Goal: Task Accomplishment & Management: Manage account settings

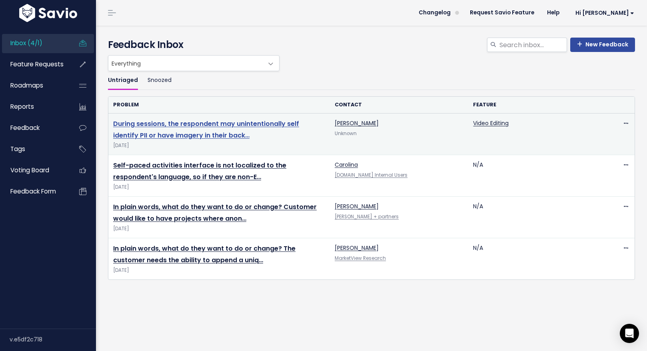
click at [163, 124] on link "During sessions, the respondent may unintentionally self identify PII or have i…" at bounding box center [206, 129] width 186 height 21
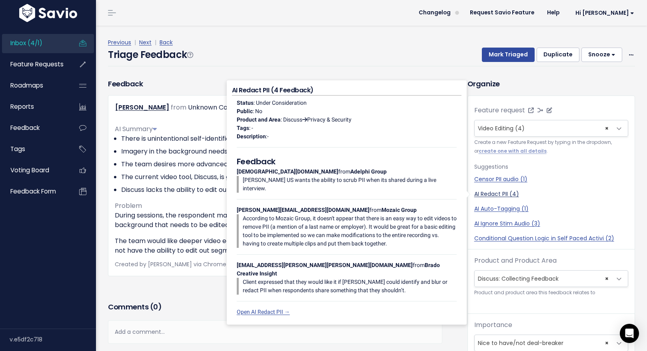
click at [490, 193] on link "AI Redact PII (4)" at bounding box center [551, 194] width 154 height 8
select select "58941"
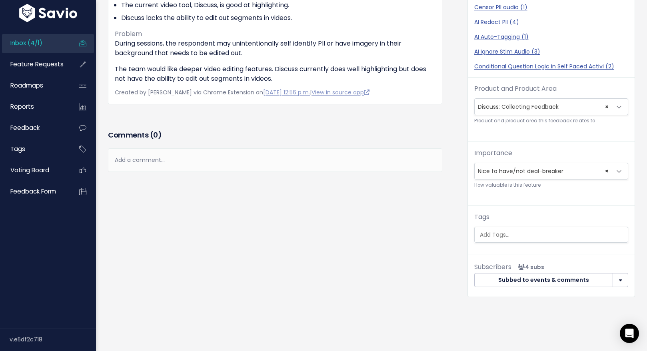
scroll to position [12, 0]
click at [520, 231] on input "search" at bounding box center [551, 235] width 151 height 8
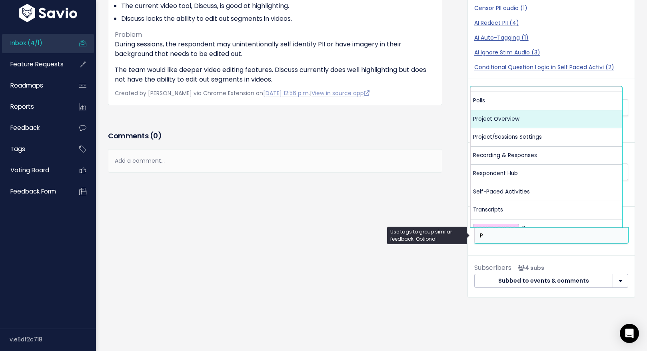
scroll to position [96, 0]
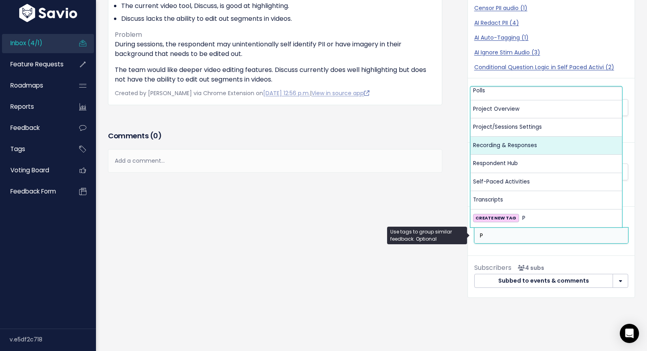
type input "P"
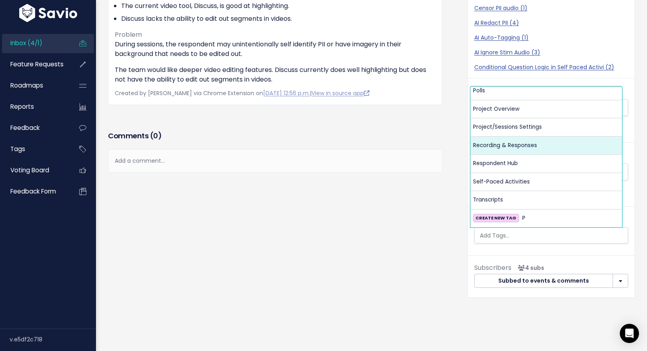
select select "13472"
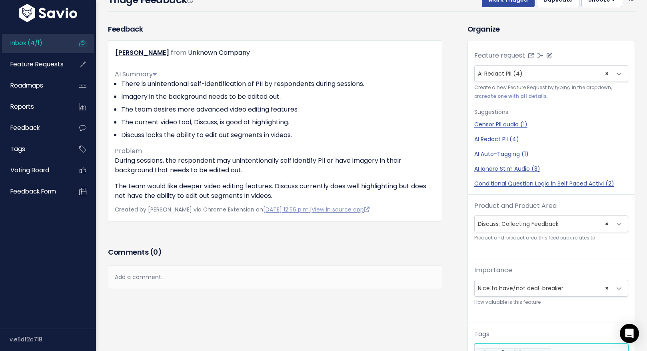
scroll to position [0, 0]
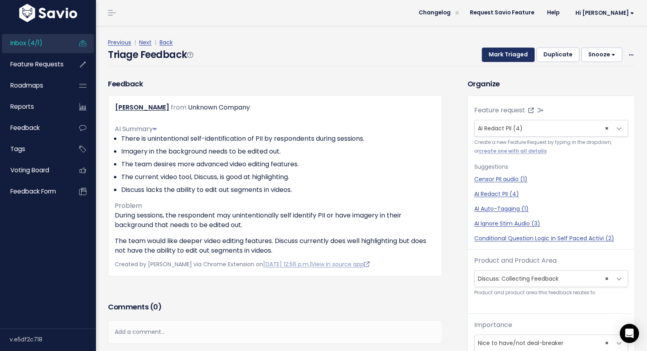
click at [496, 57] on button "Mark Triaged" at bounding box center [508, 55] width 53 height 14
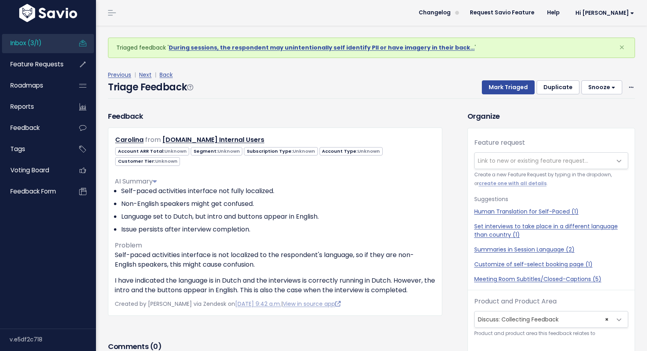
click at [33, 44] on span "Inbox (3/1)" at bounding box center [25, 43] width 31 height 8
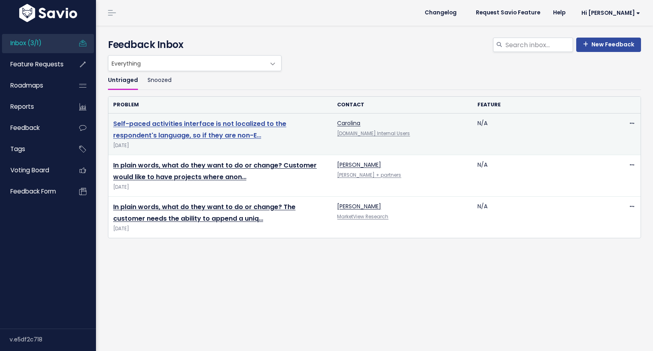
click at [145, 122] on link "Self-paced activities interface is not localized to the respondent's language, …" at bounding box center [199, 129] width 173 height 21
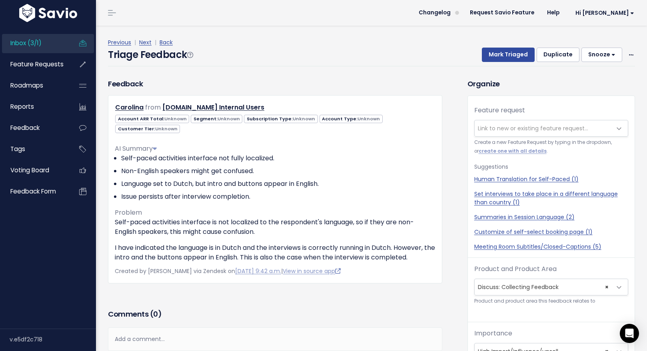
click at [492, 125] on span "Link to new or existing feature request..." at bounding box center [533, 128] width 110 height 8
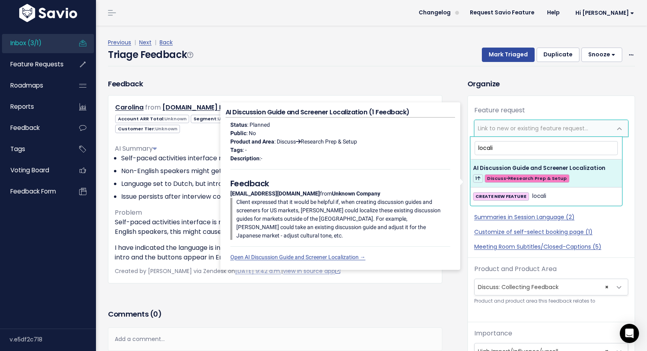
type input "localiz"
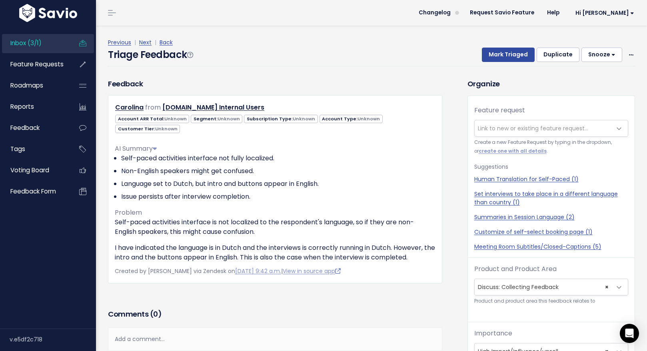
click at [385, 70] on div "Previous | Next | Back Triage Feedback Mark Triaged Duplicate Snooze 1 day 3 da…" at bounding box center [374, 52] width 533 height 53
click at [491, 127] on span "Link to new or existing feature request..." at bounding box center [533, 128] width 110 height 8
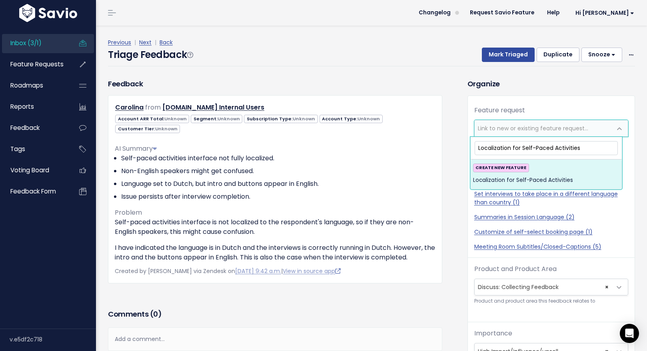
type input "Localization for Self-Paced Activities"
click at [514, 169] on strong "CREATE NEW FEATURE" at bounding box center [500, 167] width 51 height 6
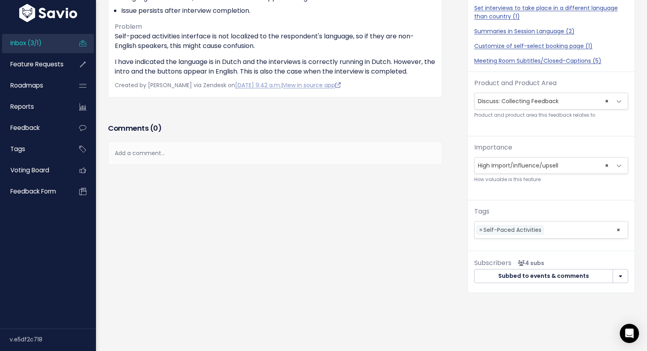
scroll to position [175, 0]
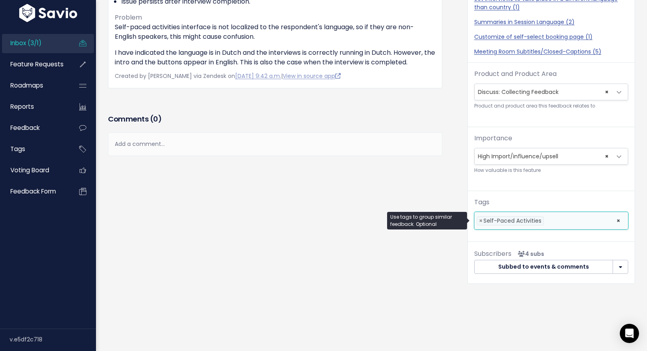
click at [556, 218] on li at bounding box center [578, 221] width 65 height 8
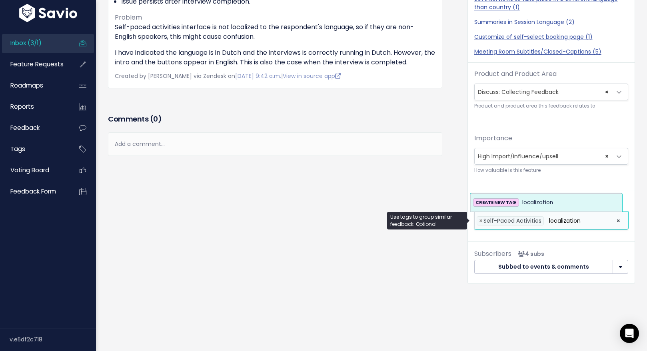
type input "localization"
click at [499, 199] on strong "CREATE NEW TAG" at bounding box center [495, 202] width 41 height 6
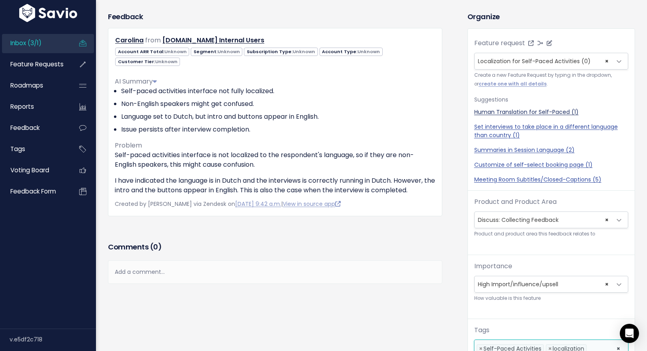
scroll to position [0, 0]
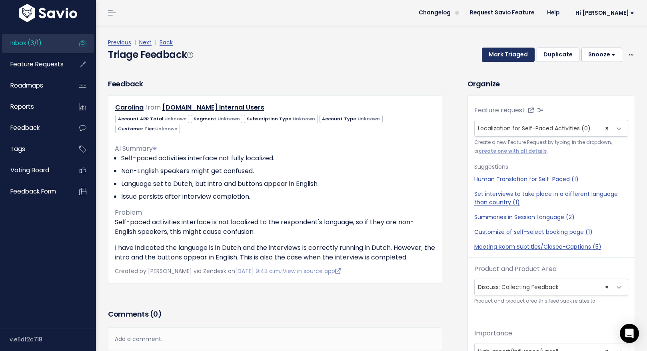
click at [507, 54] on button "Mark Triaged" at bounding box center [508, 55] width 53 height 14
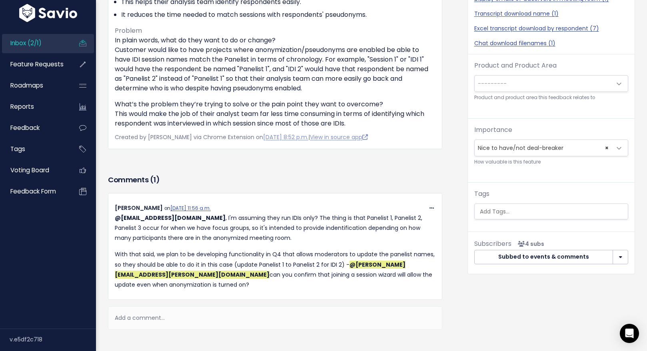
scroll to position [265, 0]
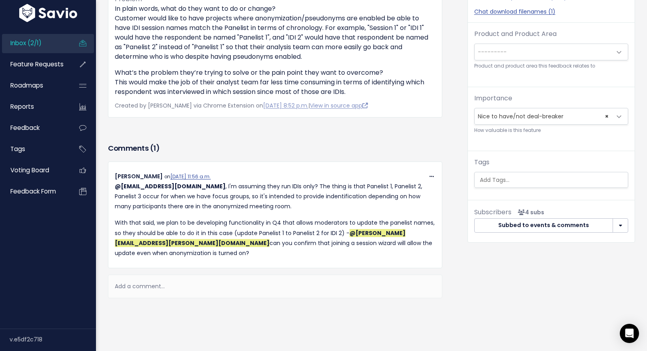
click at [173, 278] on div "Add a comment..." at bounding box center [275, 287] width 334 height 24
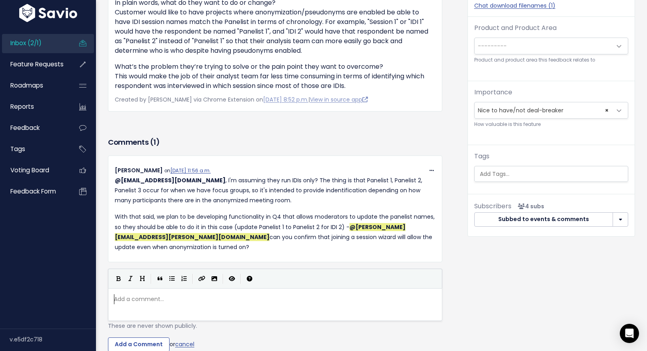
scroll to position [3, 0]
type textarea "Yes, the"
type textarea "MOd"
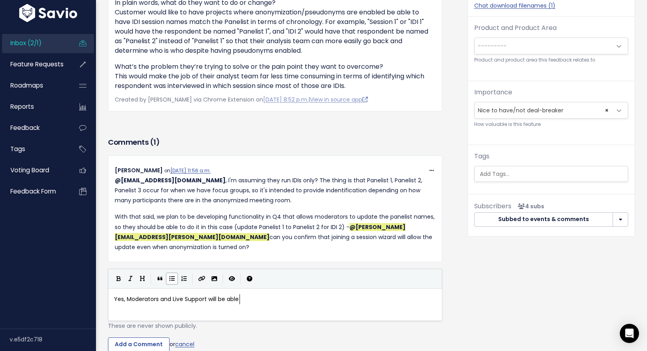
type textarea "oderators and Live Support will be ableto"
type textarea "to edit a Resondents name in the Meeting Room / User Details modal"
click at [151, 342] on input "Add a Comment" at bounding box center [139, 344] width 62 height 14
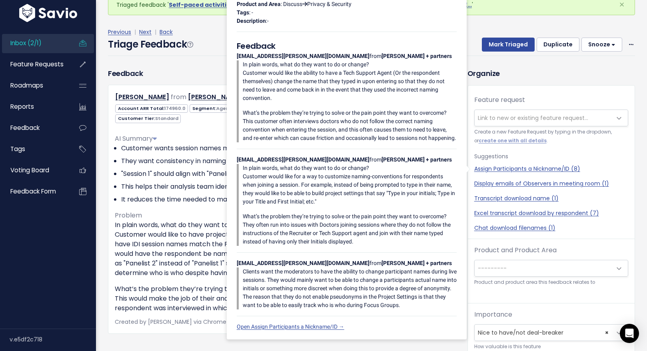
scroll to position [0, 0]
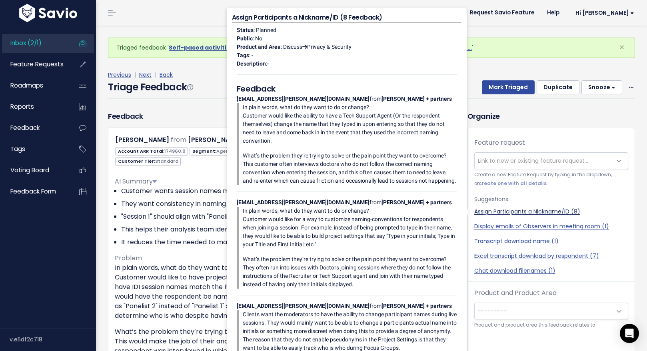
click at [495, 210] on link "Assign Participants a Nickname/ID (8)" at bounding box center [551, 211] width 154 height 8
select select "58945"
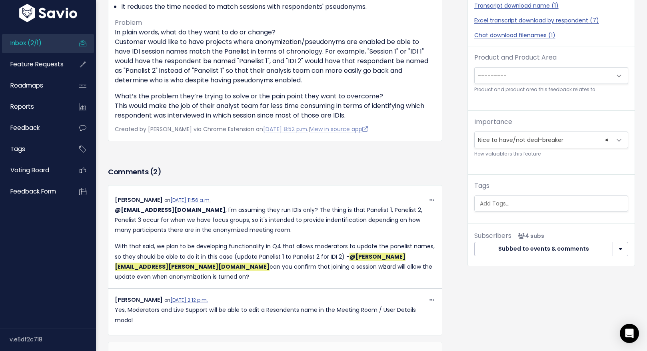
scroll to position [236, 0]
click at [511, 80] on span "---------" at bounding box center [542, 75] width 137 height 16
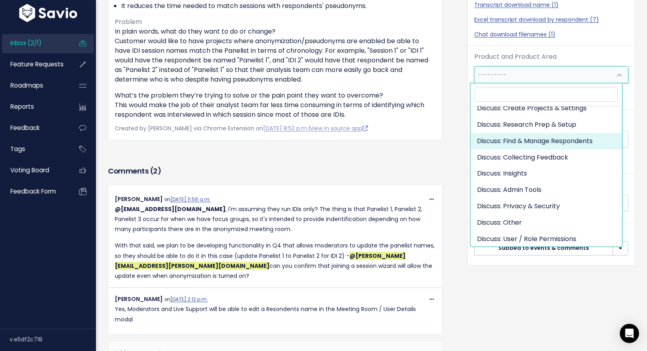
scroll to position [54, 0]
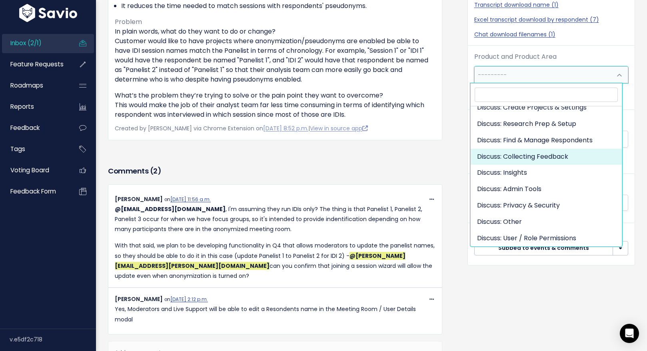
select select "DISCUSS_PLATFORM:SELF_PACED"
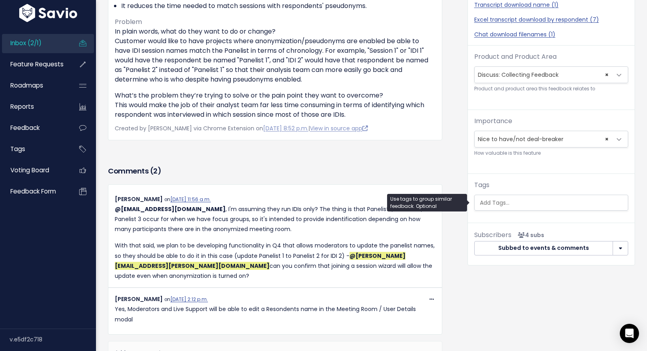
click at [520, 201] on input "search" at bounding box center [551, 203] width 151 height 8
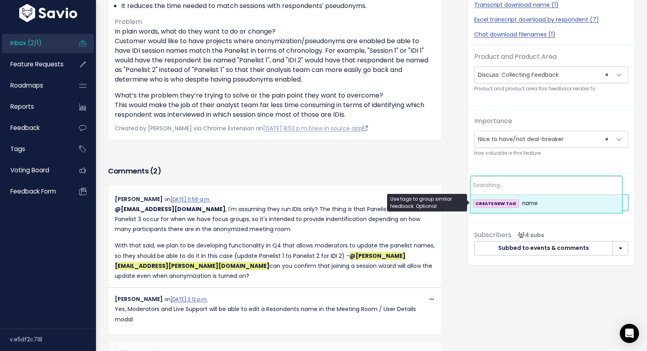
type input "n"
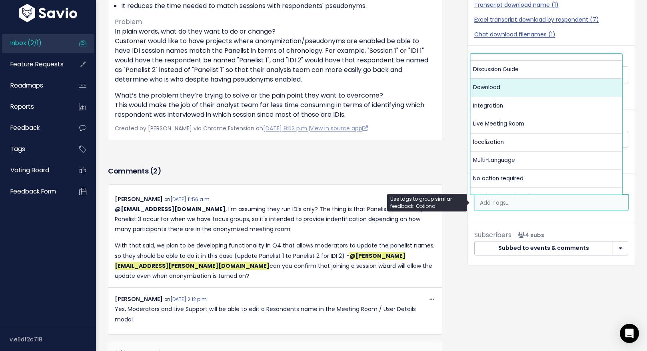
scroll to position [109, 0]
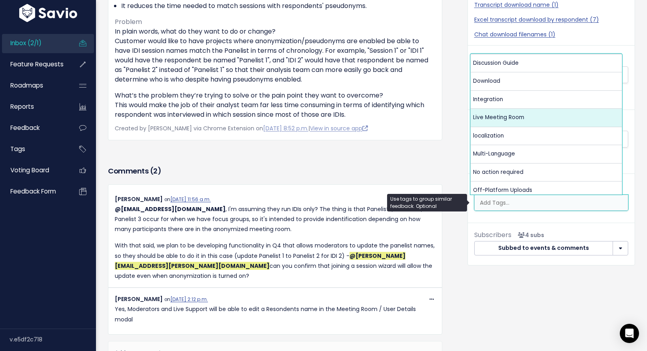
select select "13479"
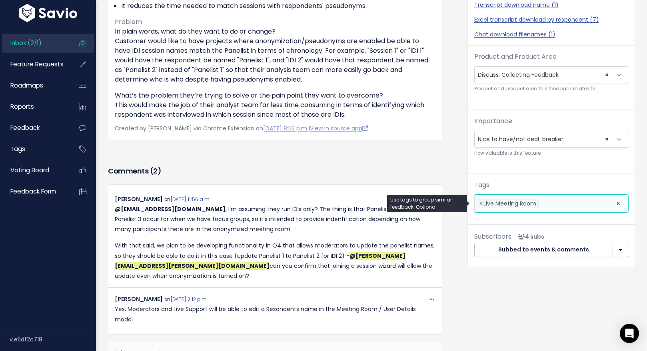
click at [550, 208] on ul "× × Live Meeting Room" at bounding box center [550, 203] width 153 height 17
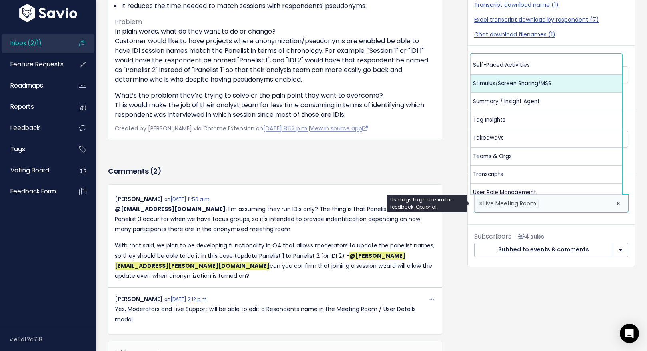
scroll to position [405, 0]
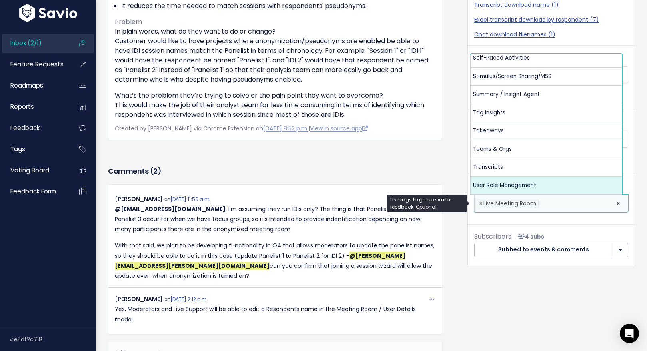
click at [526, 300] on div "Organize Feature request --------- Assign Participants a Nickname/ID (8) × Assi…" at bounding box center [550, 125] width 179 height 502
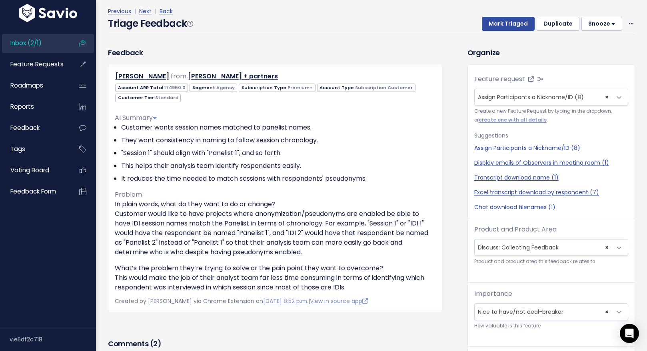
scroll to position [0, 0]
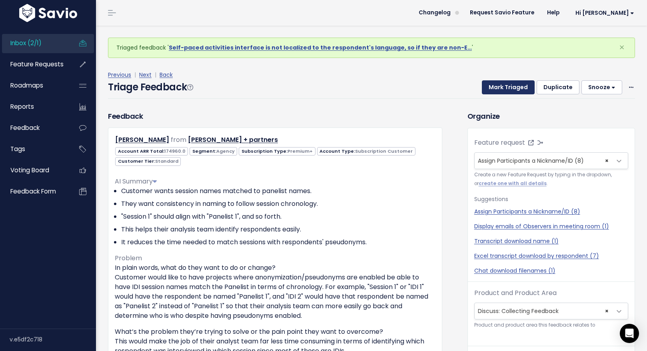
click at [506, 84] on button "Mark Triaged" at bounding box center [508, 87] width 53 height 14
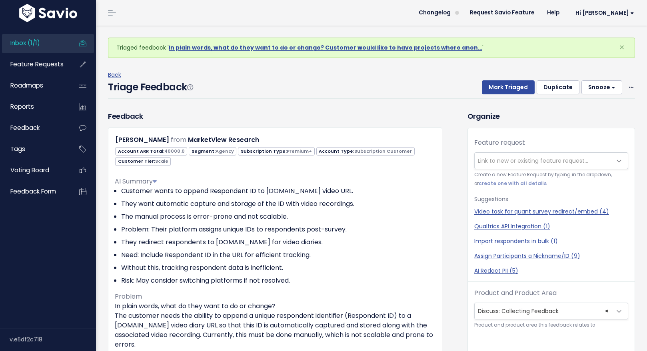
click at [34, 41] on span "Inbox (1/1)" at bounding box center [25, 43] width 30 height 8
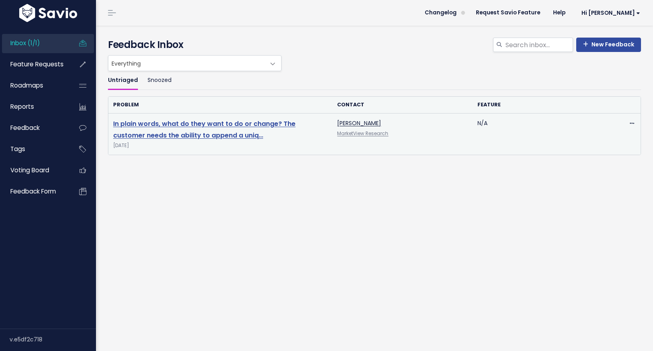
click at [157, 134] on link "In plain words, what do they want to do or change? The customer needs the abili…" at bounding box center [204, 129] width 182 height 21
